Goal: Task Accomplishment & Management: Manage account settings

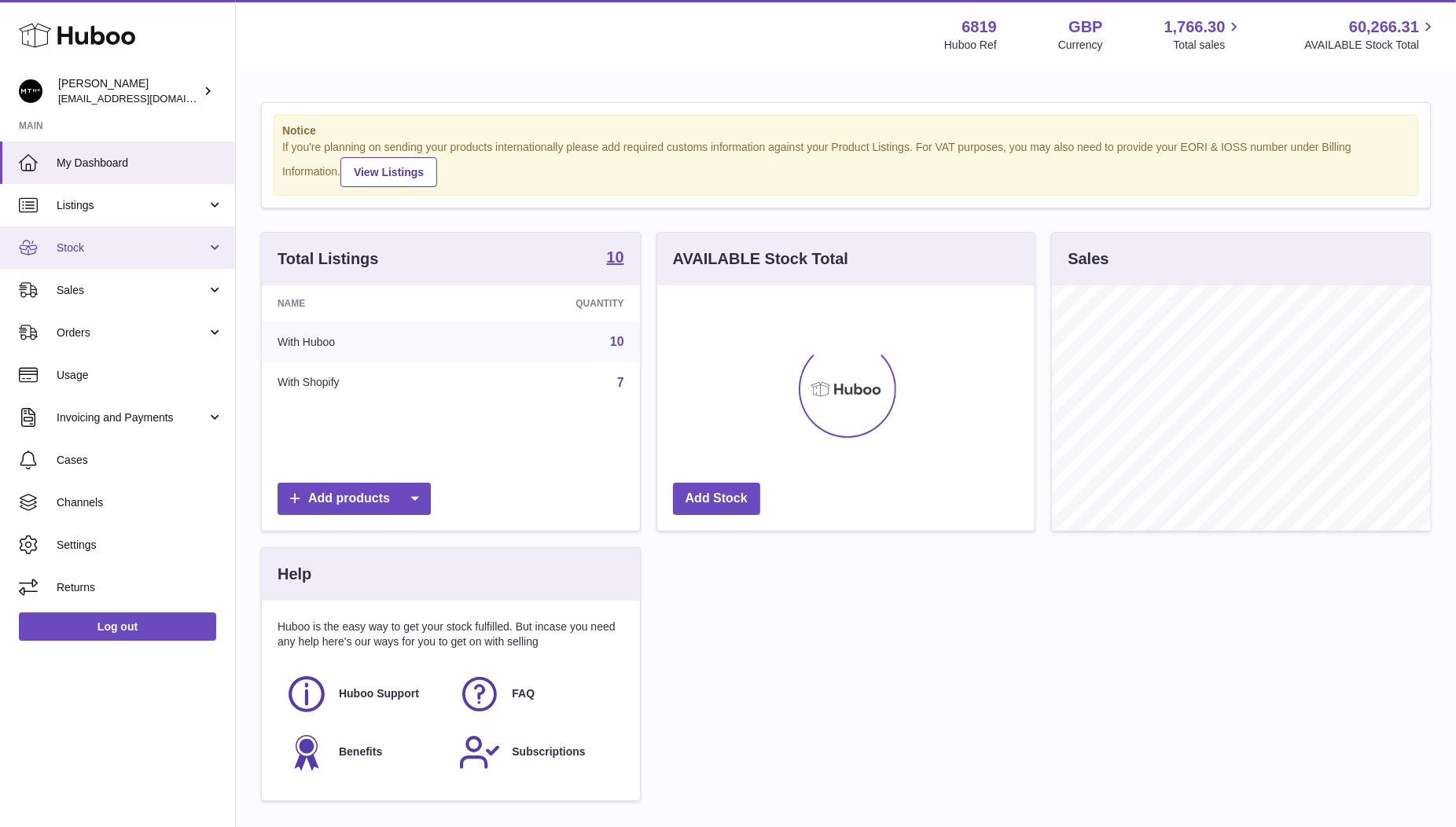
scroll to position [245, 378]
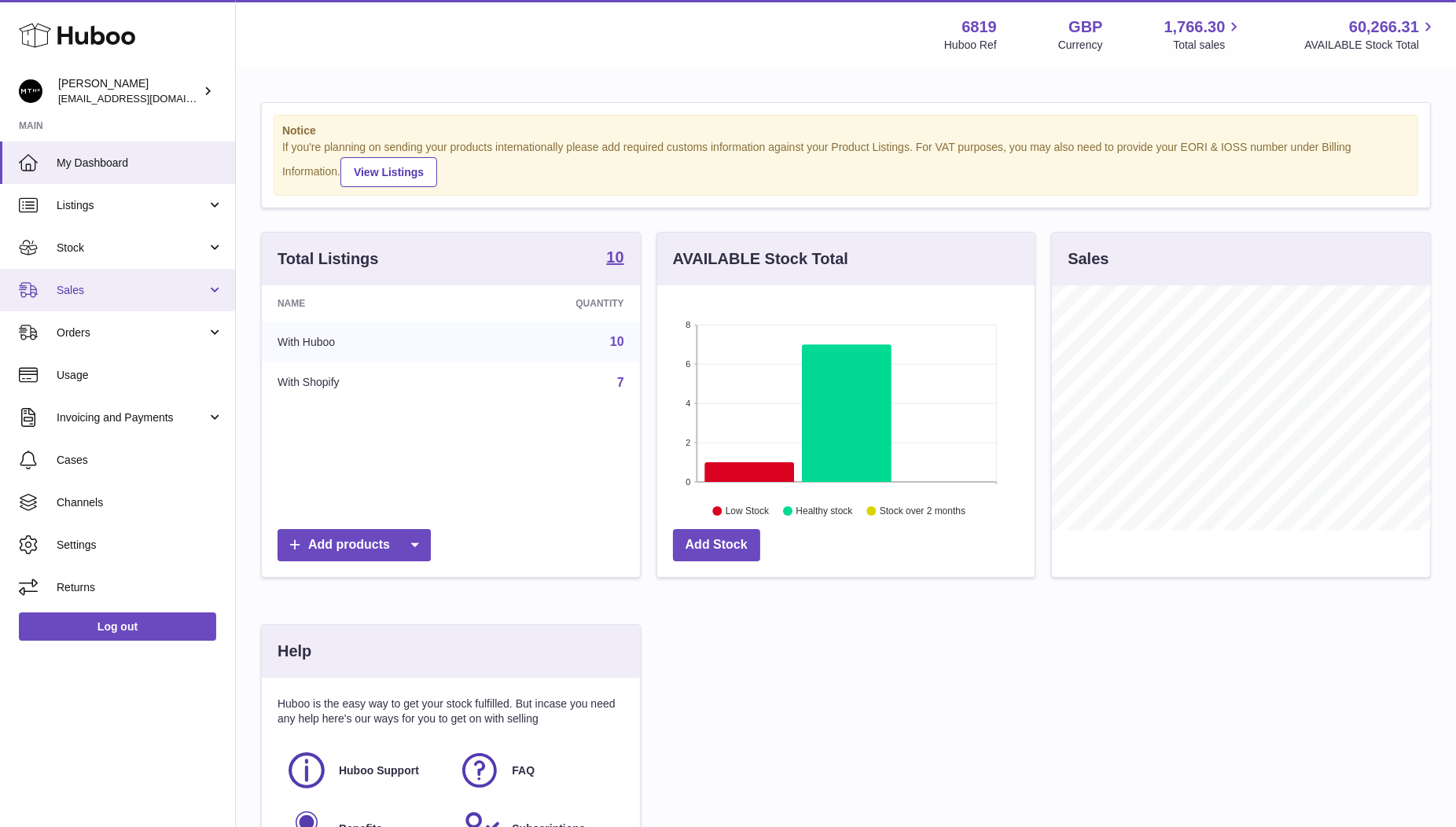
click at [83, 286] on span "Sales" at bounding box center [131, 290] width 150 height 15
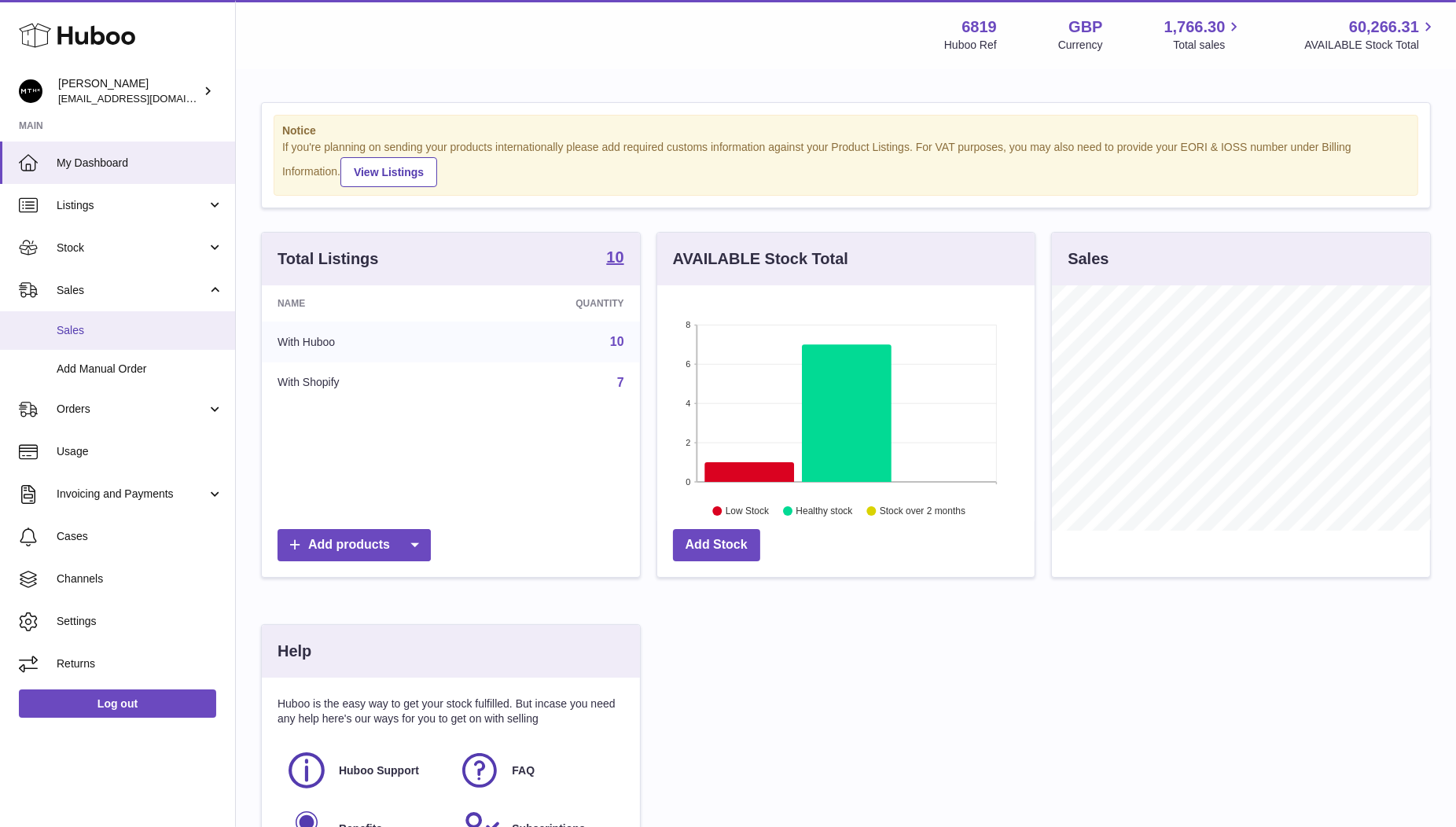
click at [98, 332] on span "Sales" at bounding box center [140, 330] width 167 height 15
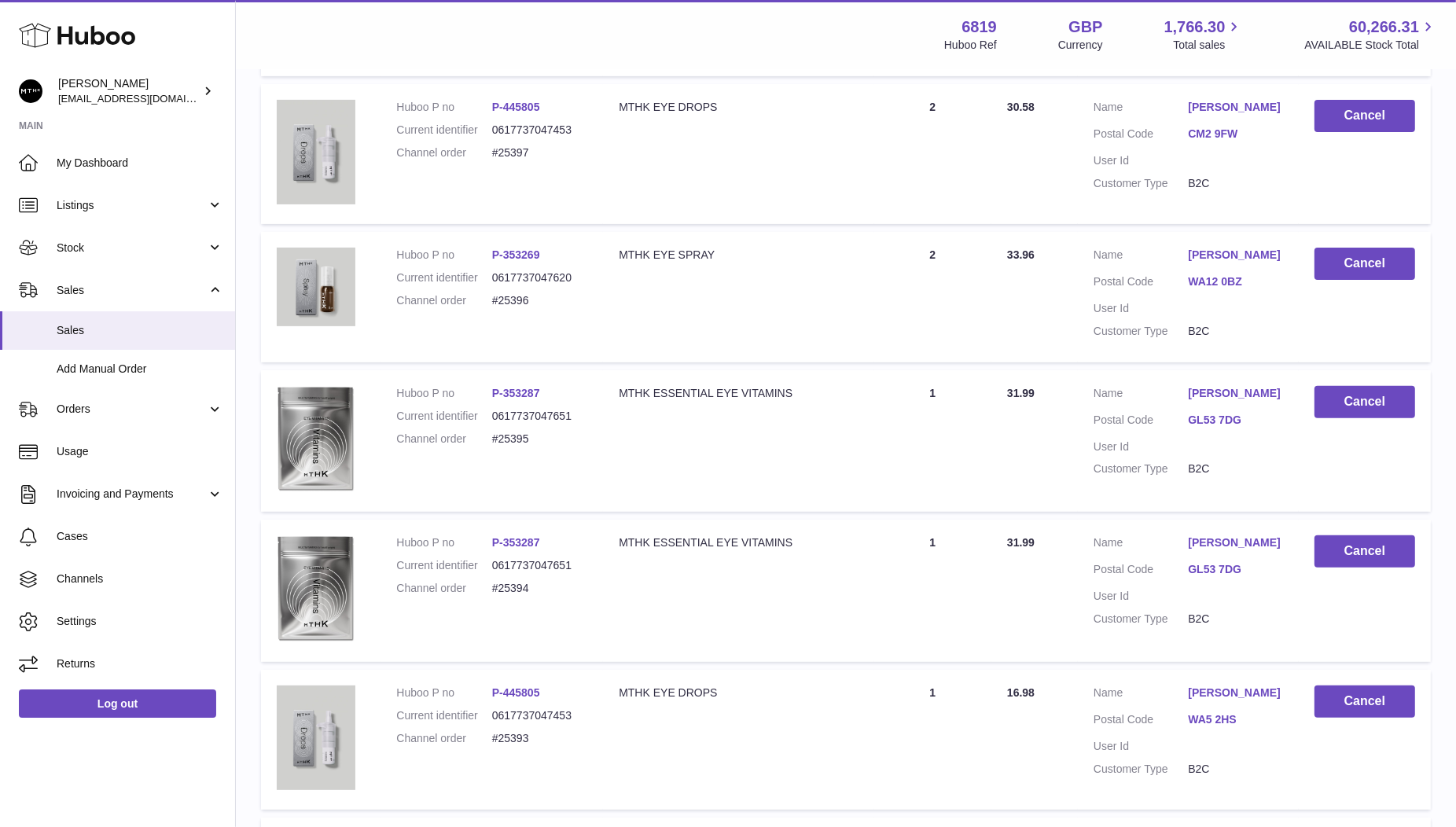
scroll to position [467, 0]
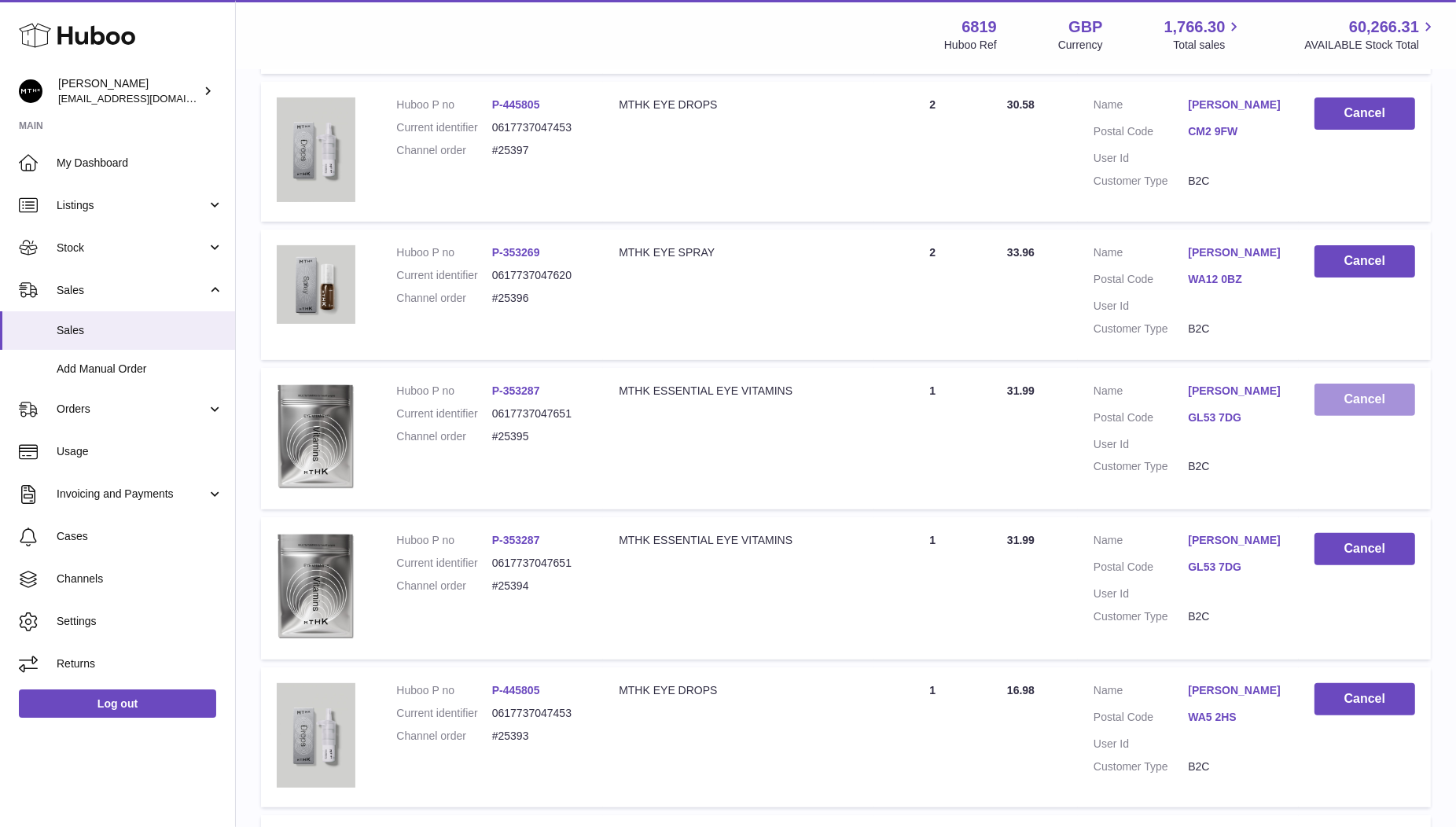
click at [1351, 390] on button "Cancel" at bounding box center [1364, 400] width 100 height 32
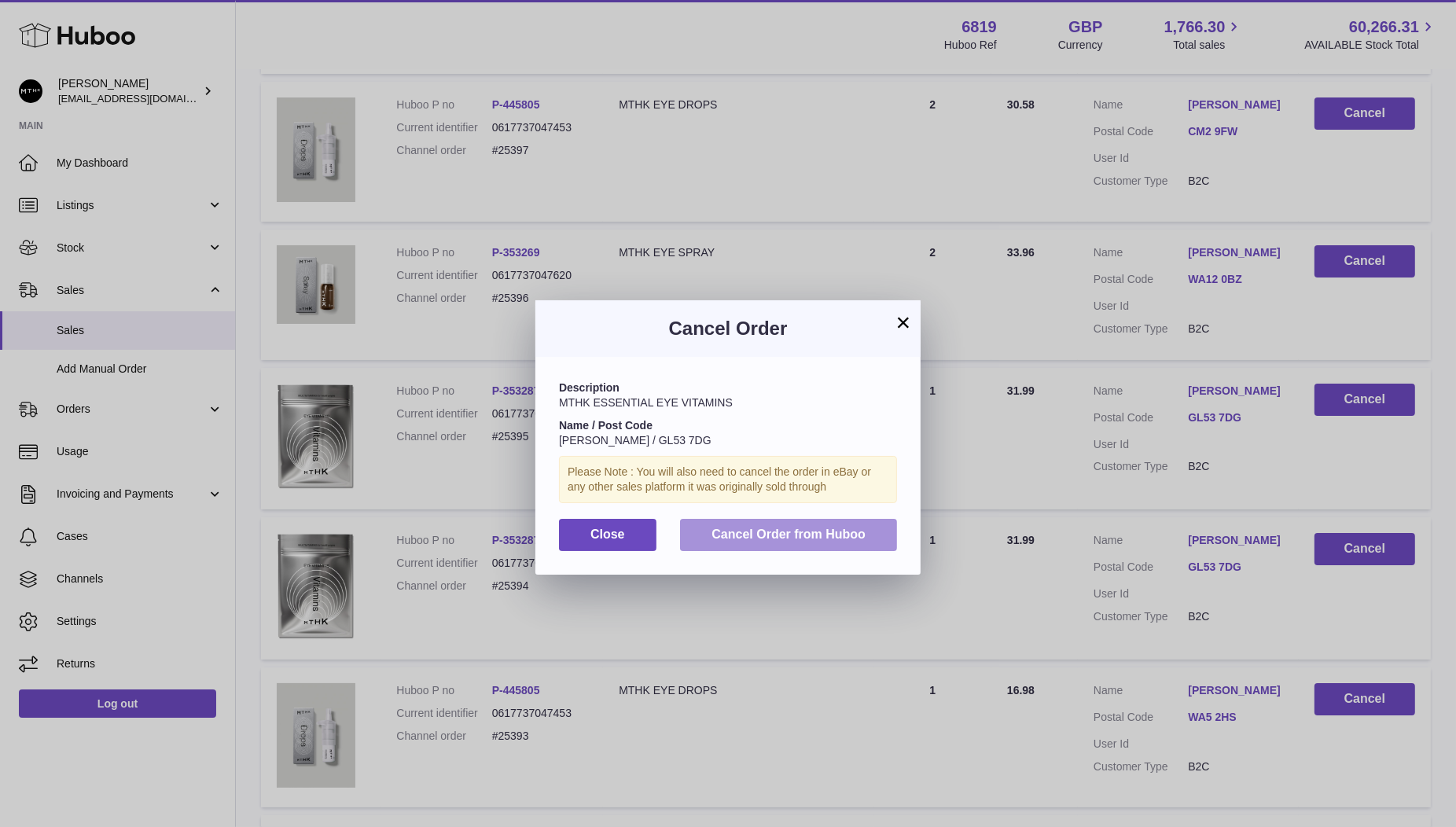
click at [772, 535] on span "Cancel Order from Huboo" at bounding box center [788, 534] width 154 height 14
